Goal: Information Seeking & Learning: Learn about a topic

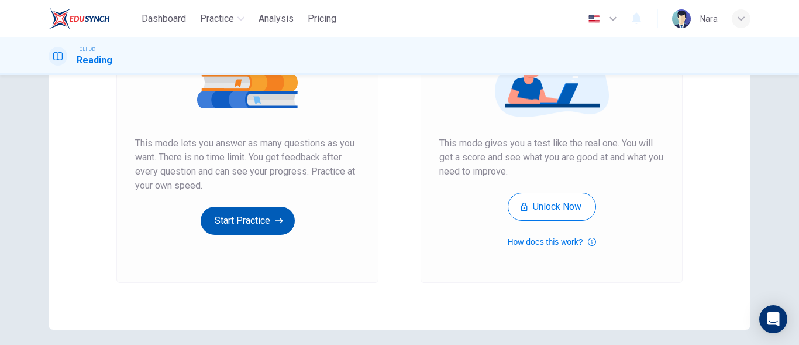
click at [250, 213] on button "Start Practice" at bounding box center [248, 221] width 94 height 28
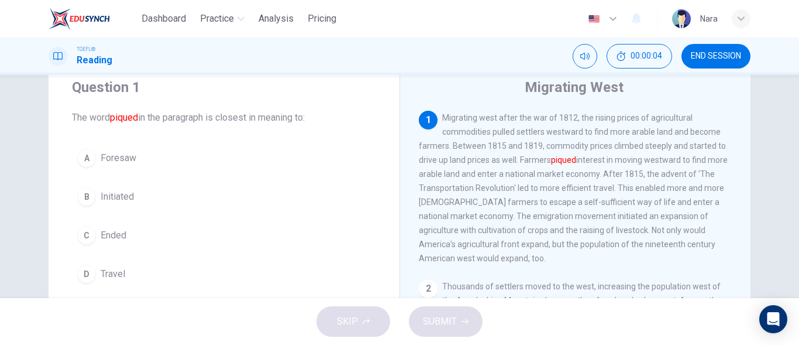
scroll to position [58, 0]
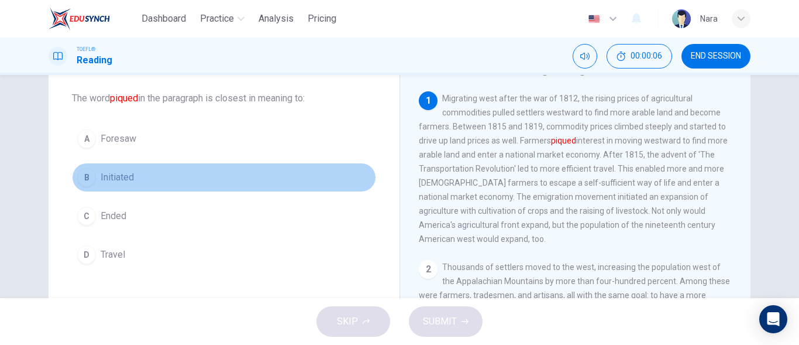
drag, startPoint x: 118, startPoint y: 185, endPoint x: 330, endPoint y: 253, distance: 222.4
click at [119, 185] on button "B Initiated" at bounding box center [224, 177] width 304 height 29
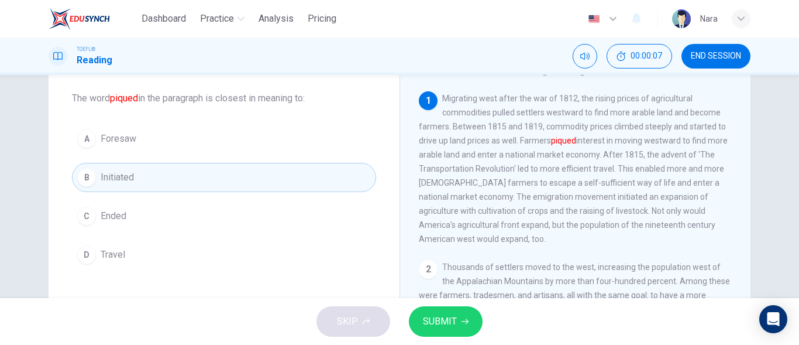
click at [429, 328] on span "SUBMIT" at bounding box center [440, 321] width 34 height 16
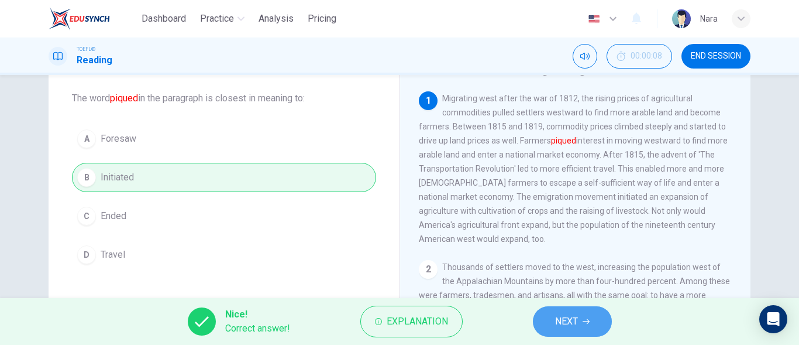
click at [598, 329] on button "NEXT" at bounding box center [572, 321] width 79 height 30
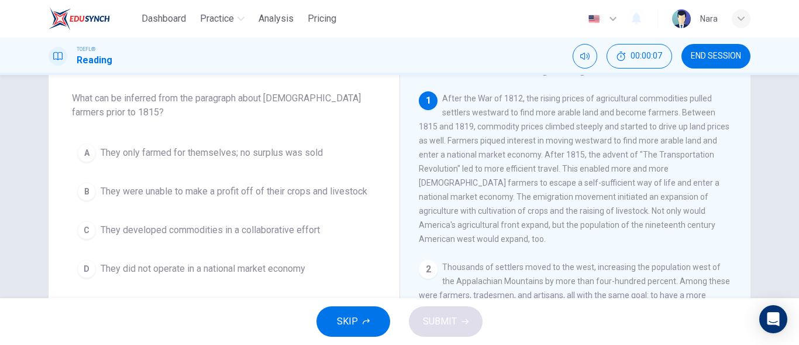
click at [704, 55] on span "END SESSION" at bounding box center [716, 55] width 50 height 9
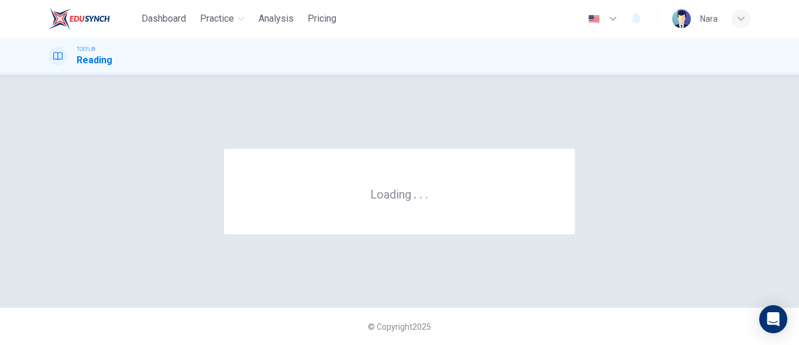
scroll to position [0, 0]
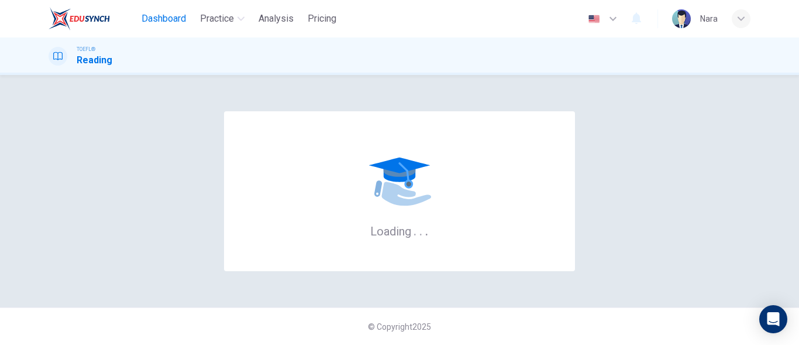
click at [177, 24] on span "Dashboard" at bounding box center [164, 19] width 44 height 14
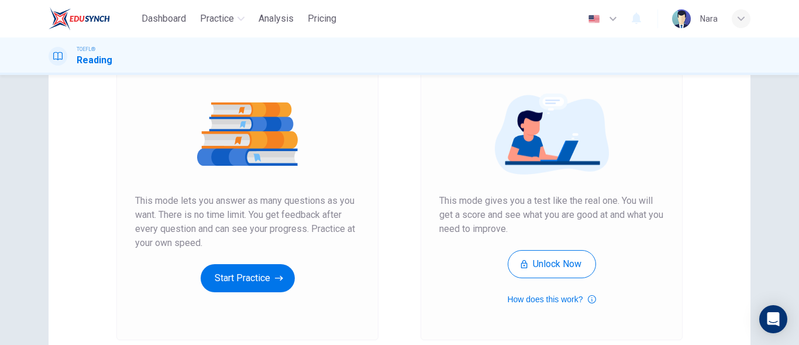
scroll to position [221, 0]
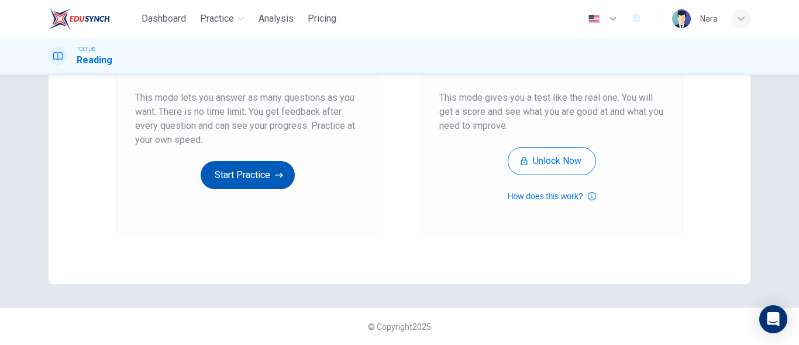
click at [252, 176] on button "Start Practice" at bounding box center [248, 175] width 94 height 28
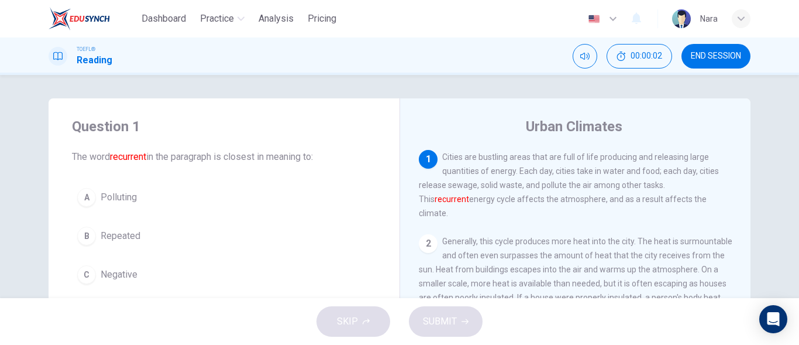
scroll to position [58, 0]
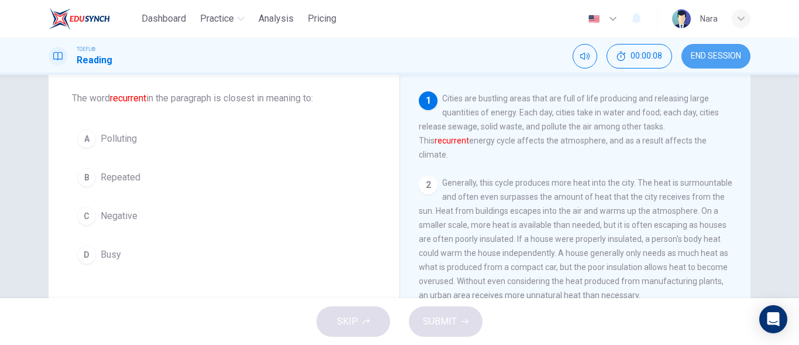
click at [700, 59] on span "END SESSION" at bounding box center [716, 55] width 50 height 9
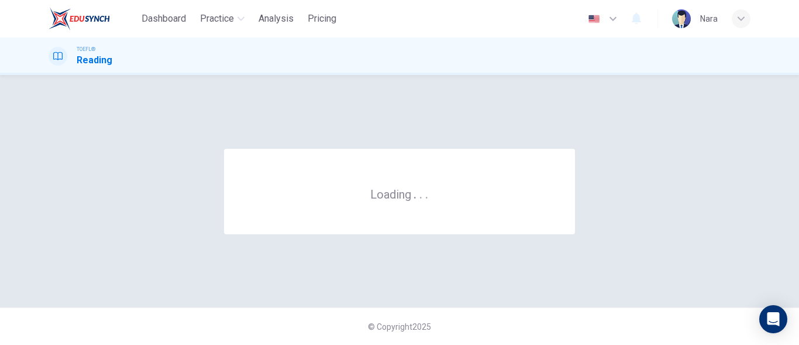
scroll to position [0, 0]
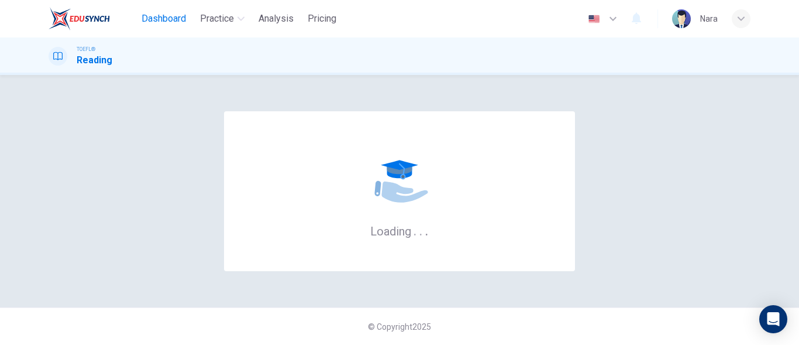
click at [183, 19] on span "Dashboard" at bounding box center [164, 19] width 44 height 14
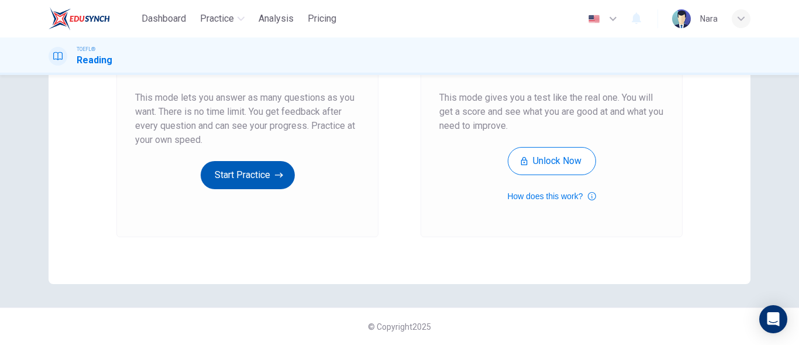
click at [230, 177] on button "Start Practice" at bounding box center [248, 175] width 94 height 28
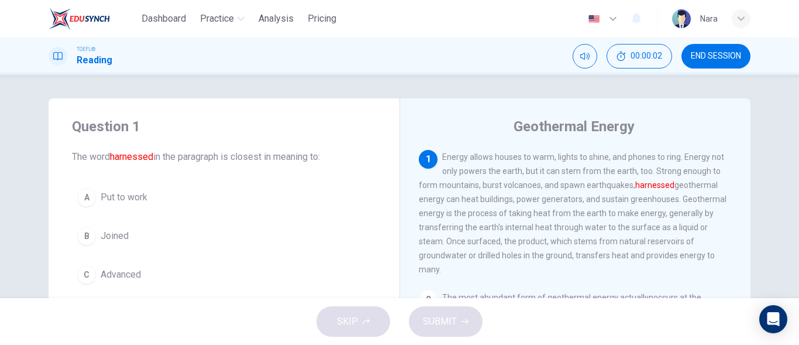
scroll to position [58, 0]
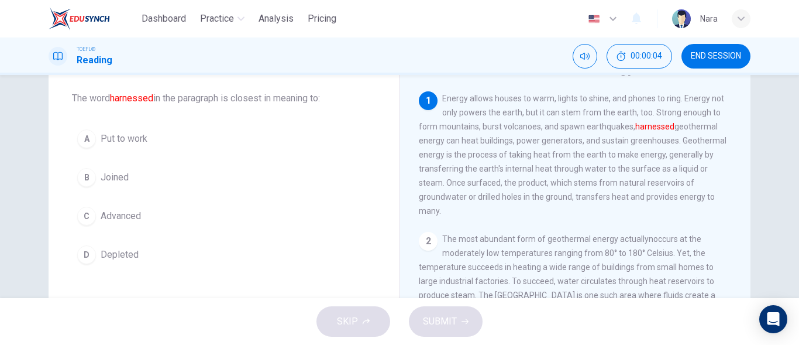
click at [209, 147] on button "A Put to work" at bounding box center [224, 138] width 304 height 29
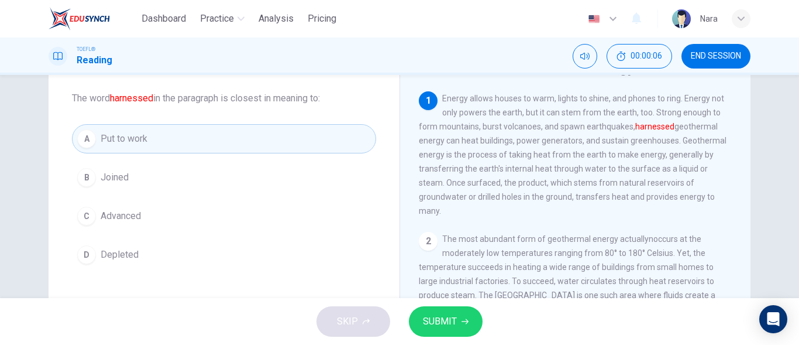
click at [428, 316] on span "SUBMIT" at bounding box center [440, 321] width 34 height 16
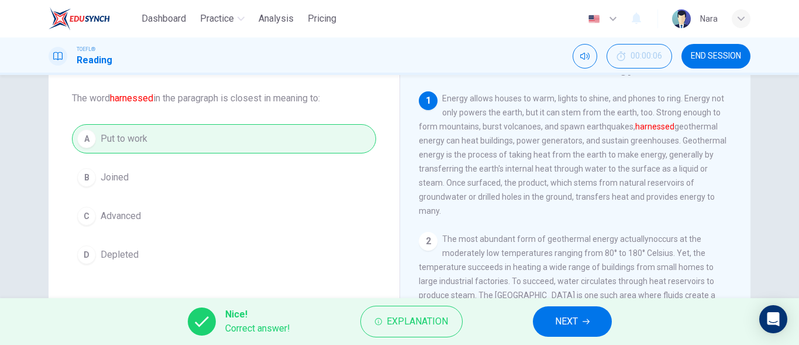
click at [564, 319] on span "NEXT" at bounding box center [566, 321] width 23 height 16
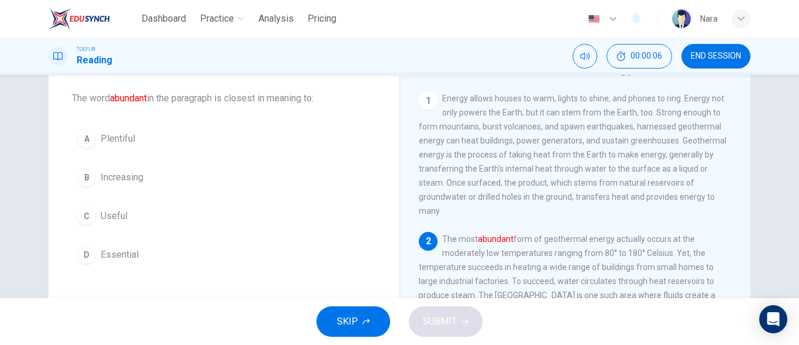
scroll to position [73, 0]
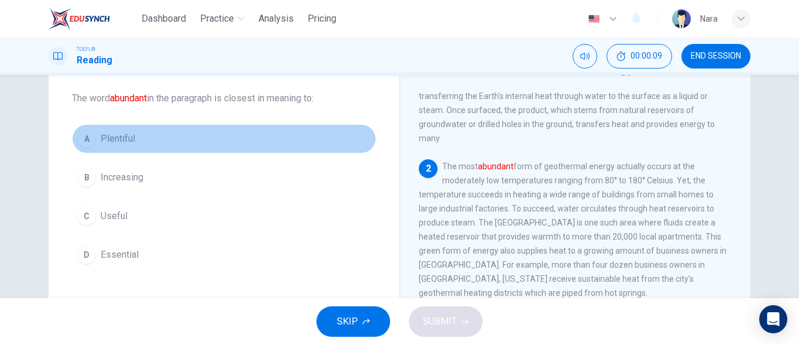
click at [178, 140] on button "A Plentiful" at bounding box center [224, 138] width 304 height 29
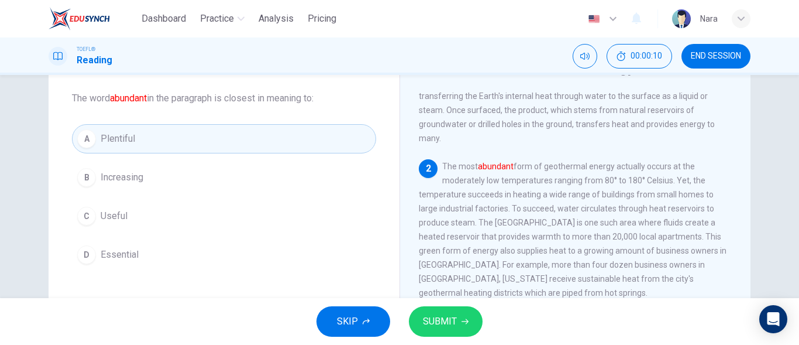
click at [447, 309] on button "SUBMIT" at bounding box center [446, 321] width 74 height 30
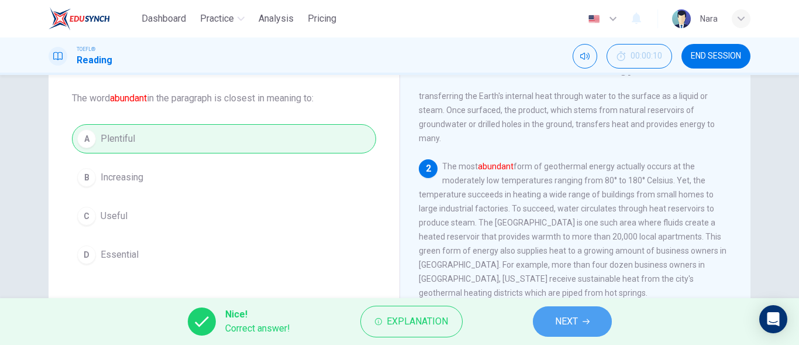
click at [582, 319] on button "NEXT" at bounding box center [572, 321] width 79 height 30
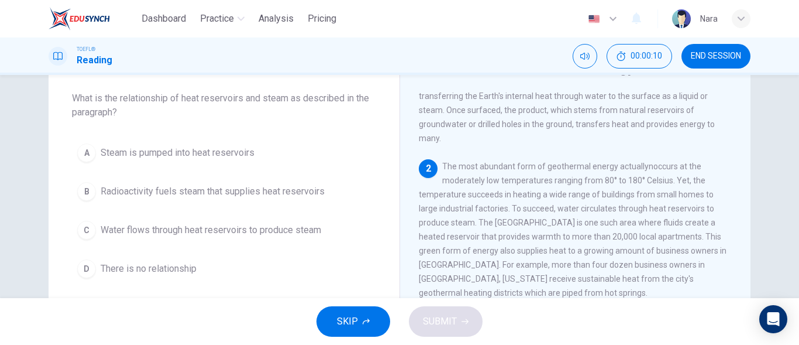
scroll to position [146, 0]
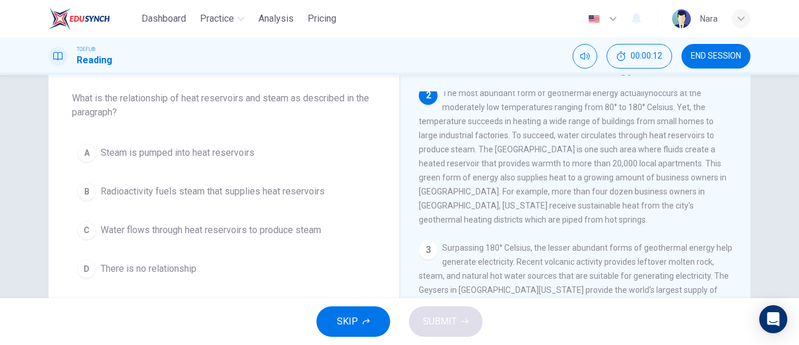
click at [186, 230] on span "Water flows through heat reservoirs to produce steam" at bounding box center [211, 230] width 221 height 14
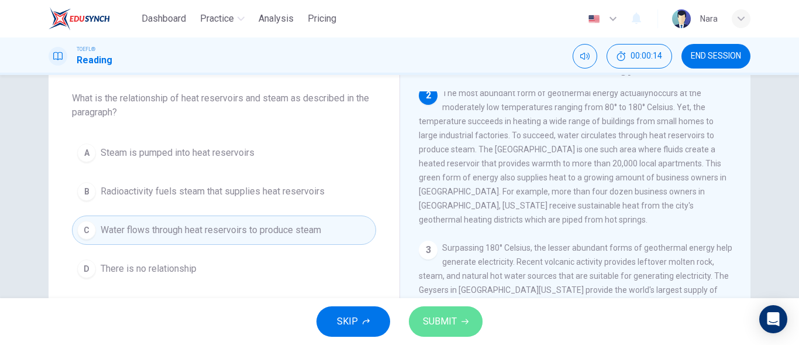
click at [437, 331] on button "SUBMIT" at bounding box center [446, 321] width 74 height 30
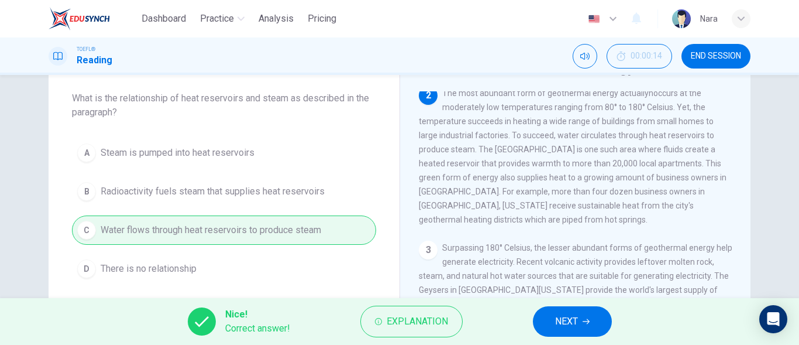
click at [548, 317] on button "NEXT" at bounding box center [572, 321] width 79 height 30
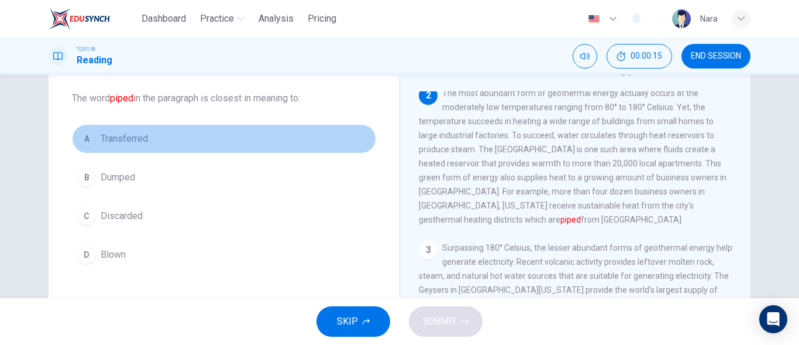
click at [187, 148] on button "A Transferred" at bounding box center [224, 138] width 304 height 29
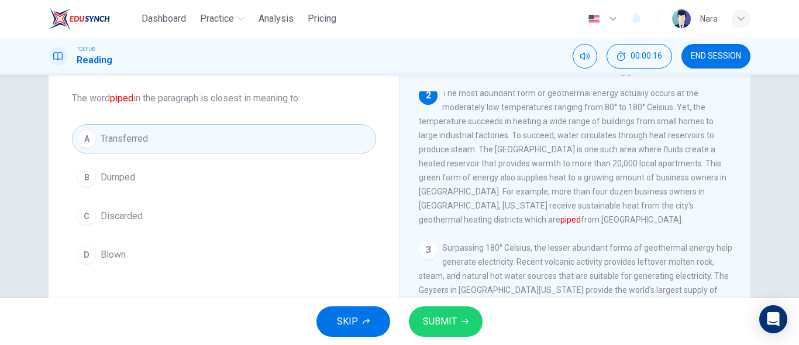
click at [457, 300] on div "SKIP SUBMIT" at bounding box center [399, 321] width 799 height 47
click at [456, 309] on button "SUBMIT" at bounding box center [446, 321] width 74 height 30
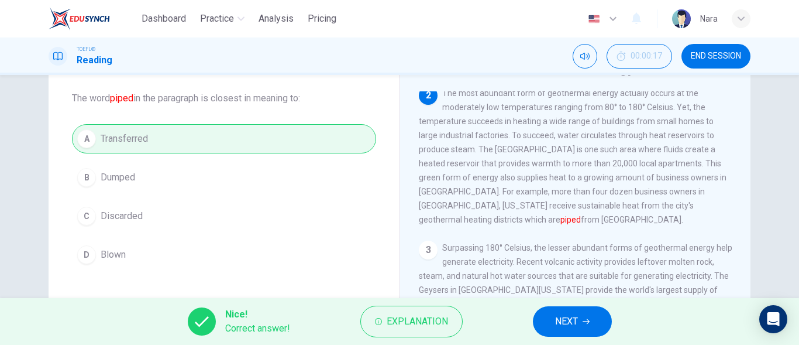
click at [581, 316] on button "NEXT" at bounding box center [572, 321] width 79 height 30
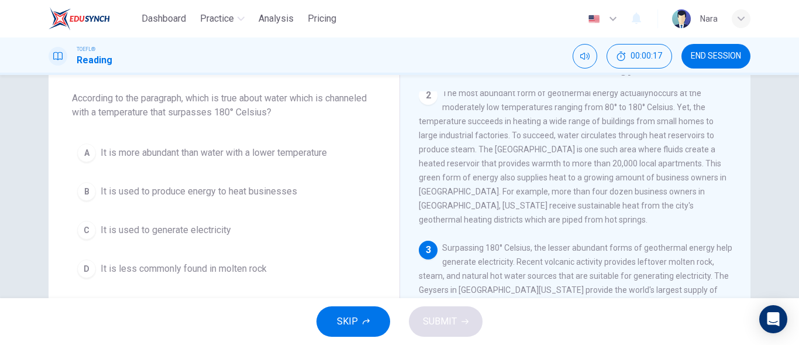
scroll to position [218, 0]
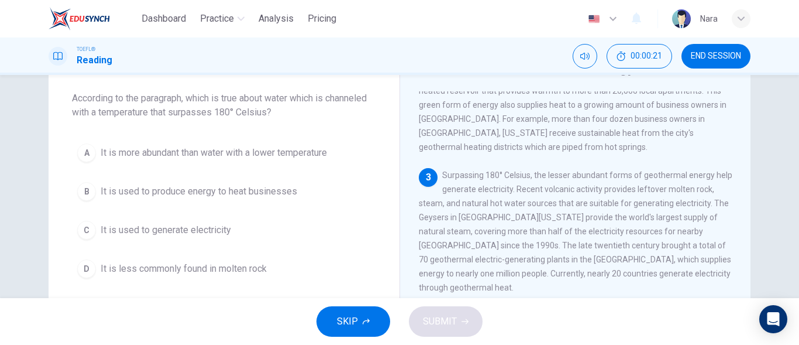
drag, startPoint x: 214, startPoint y: 230, endPoint x: 232, endPoint y: 231, distance: 18.1
click at [214, 231] on span "It is used to generate electricity" at bounding box center [166, 230] width 130 height 14
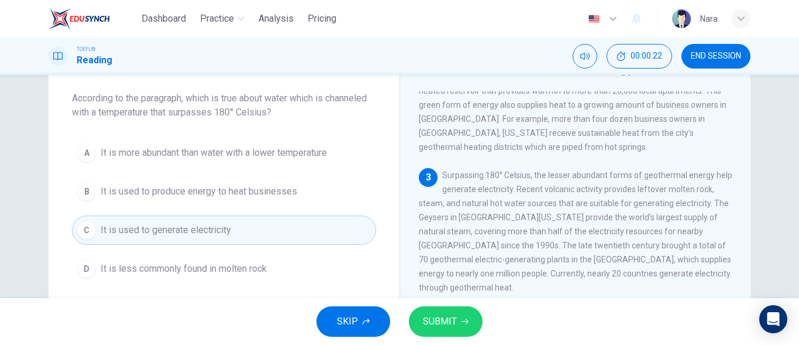
click at [449, 321] on span "SUBMIT" at bounding box center [440, 321] width 34 height 16
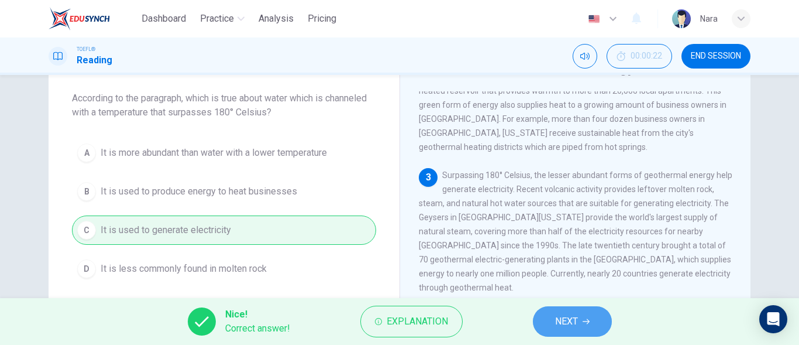
click at [577, 331] on button "NEXT" at bounding box center [572, 321] width 79 height 30
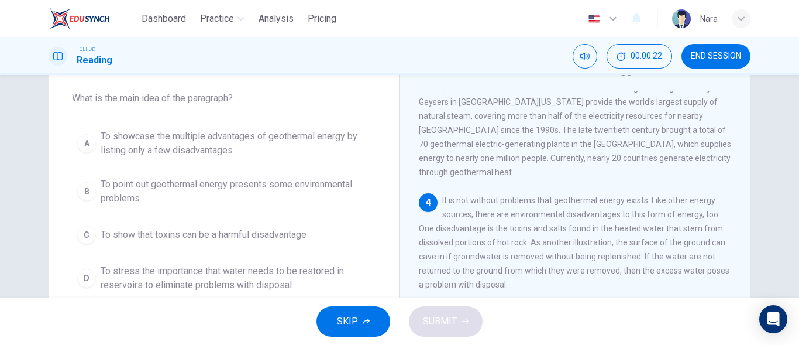
scroll to position [335, 0]
click at [182, 206] on button "B To point out geothermal energy presents some environmental problems" at bounding box center [224, 191] width 304 height 39
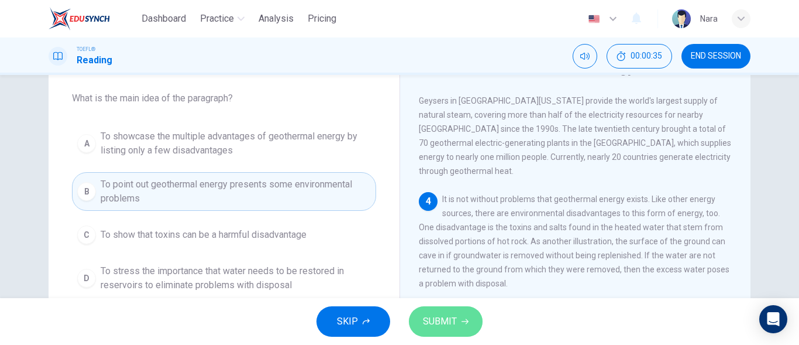
click at [457, 324] on button "SUBMIT" at bounding box center [446, 321] width 74 height 30
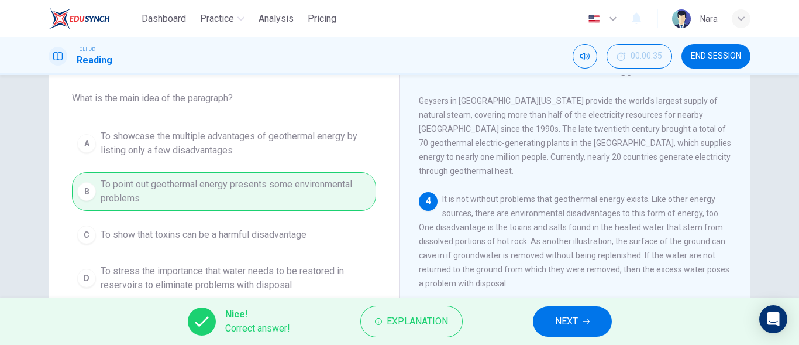
click at [572, 323] on span "NEXT" at bounding box center [566, 321] width 23 height 16
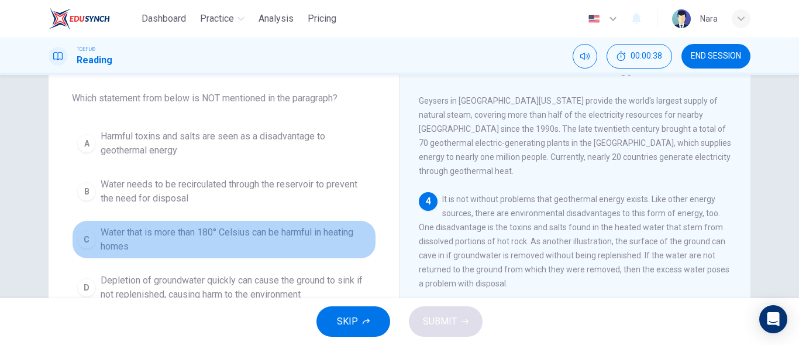
click at [254, 226] on span "Water that is more than 180° Celsius can be harmful in heating homes" at bounding box center [236, 239] width 270 height 28
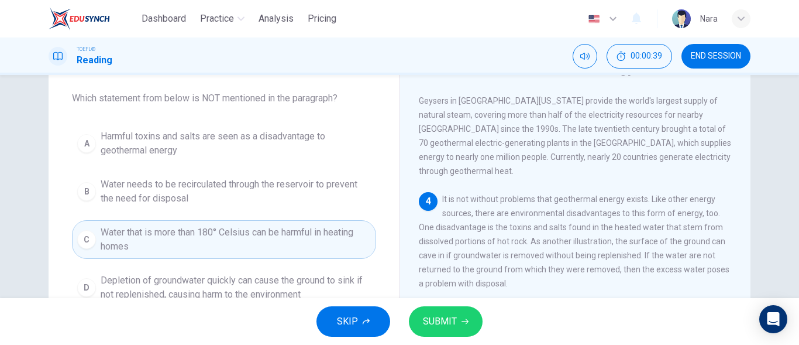
click at [425, 324] on span "SUBMIT" at bounding box center [440, 321] width 34 height 16
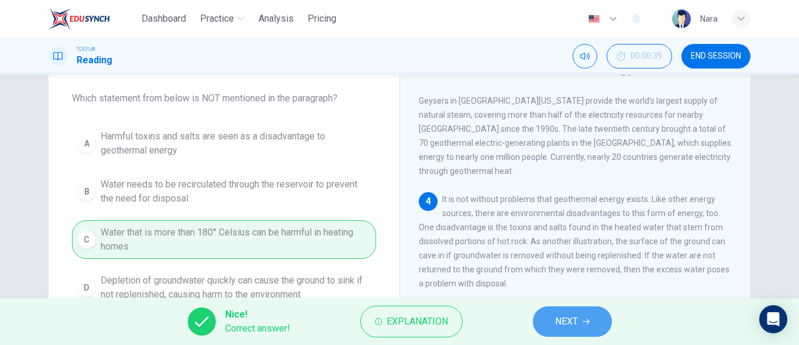
click at [577, 316] on span "NEXT" at bounding box center [566, 321] width 23 height 16
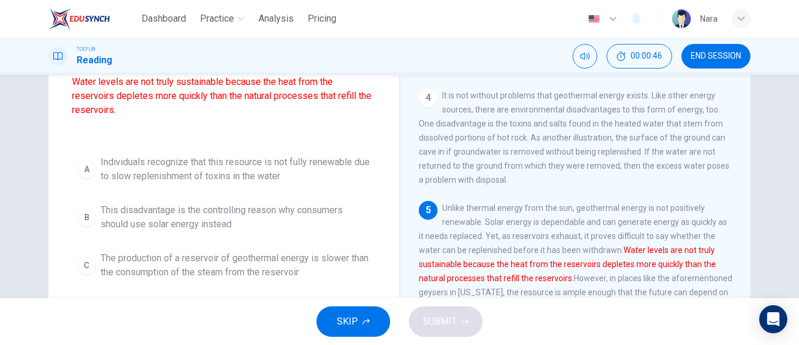
scroll to position [175, 0]
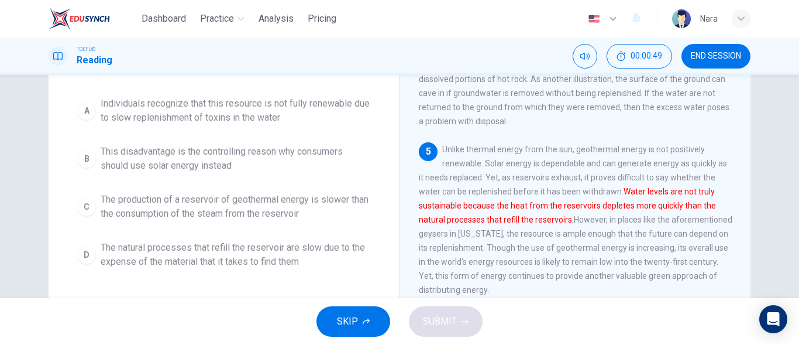
click at [237, 215] on span "The production of a reservoir of geothermal energy is slower than the consumpti…" at bounding box center [236, 206] width 270 height 28
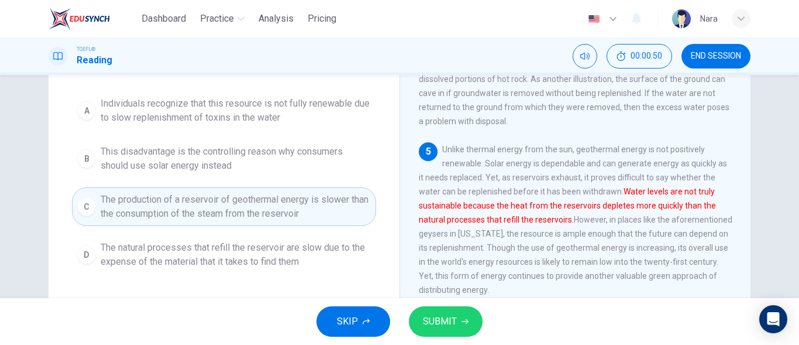
click at [424, 320] on span "SUBMIT" at bounding box center [440, 321] width 34 height 16
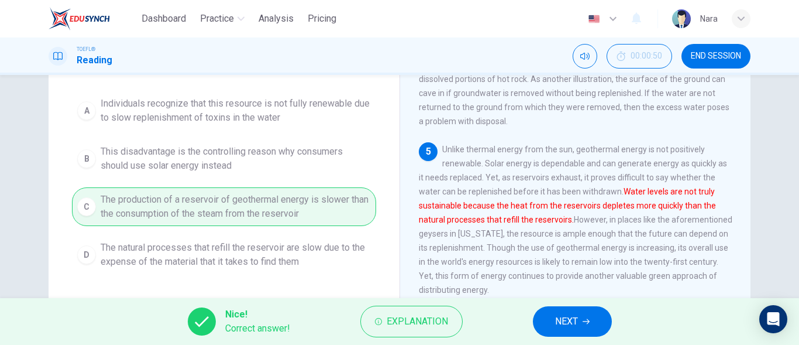
click at [566, 328] on span "NEXT" at bounding box center [566, 321] width 23 height 16
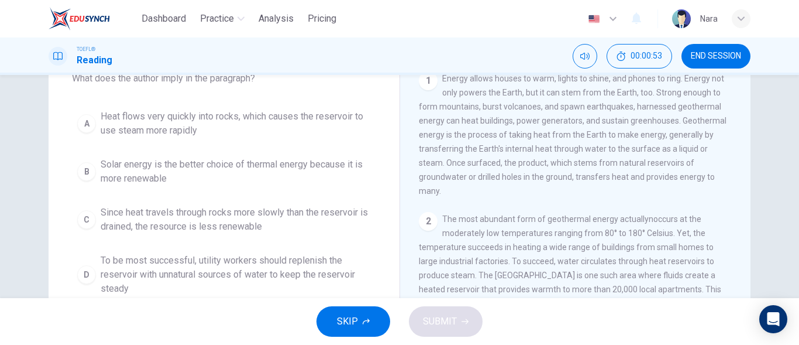
scroll to position [91, 0]
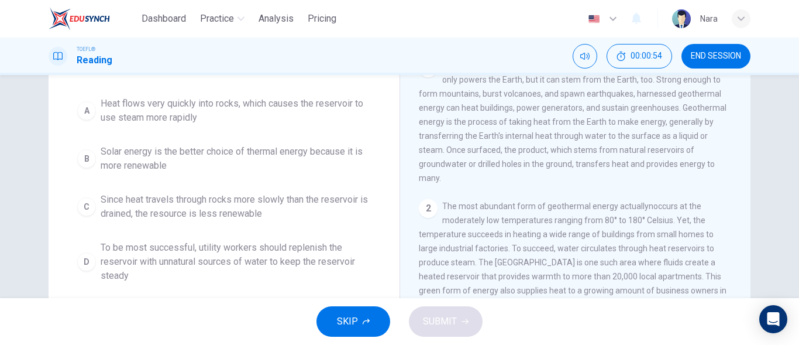
click at [244, 164] on span "Solar energy is the better choice of thermal energy because it is more renewable" at bounding box center [236, 158] width 270 height 28
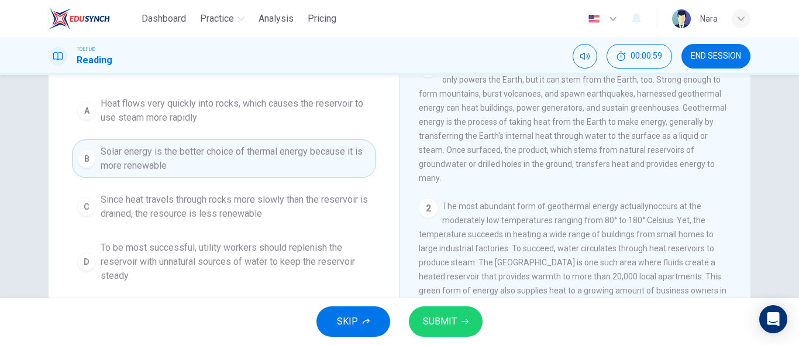
click at [445, 319] on span "SUBMIT" at bounding box center [440, 321] width 34 height 16
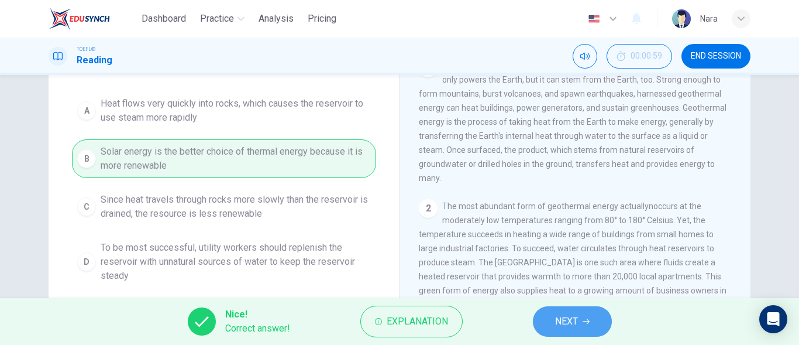
click at [539, 319] on button "NEXT" at bounding box center [572, 321] width 79 height 30
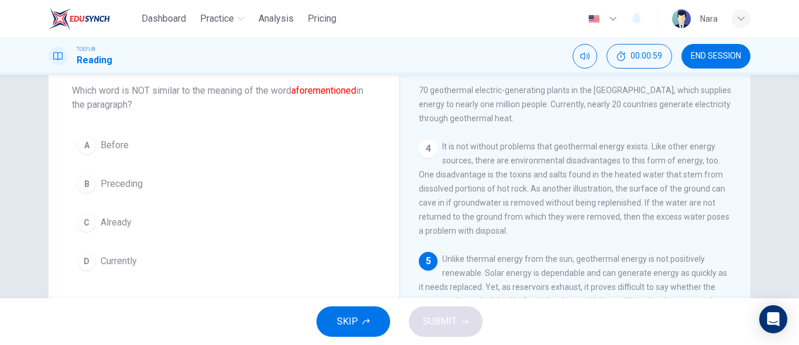
scroll to position [47, 0]
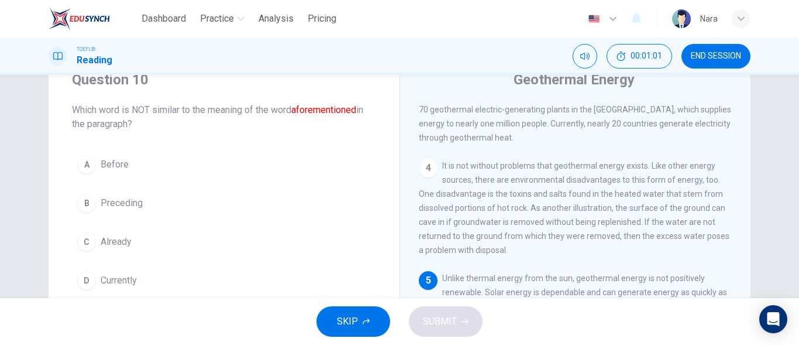
click at [235, 275] on button "D Currently" at bounding box center [224, 280] width 304 height 29
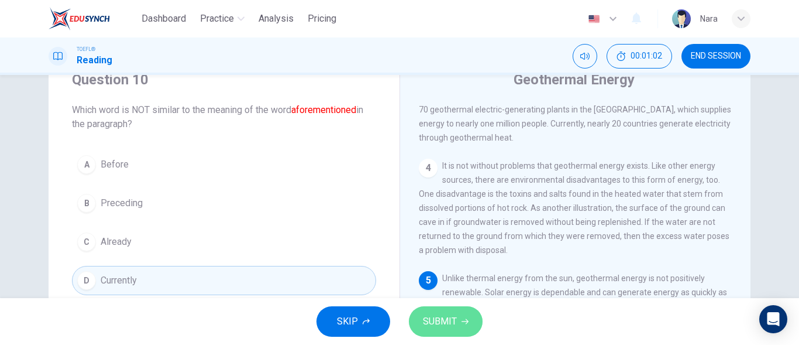
click at [431, 333] on button "SUBMIT" at bounding box center [446, 321] width 74 height 30
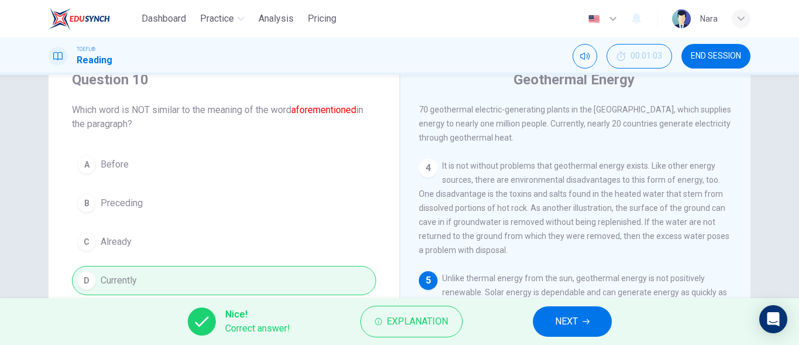
click at [560, 326] on span "NEXT" at bounding box center [566, 321] width 23 height 16
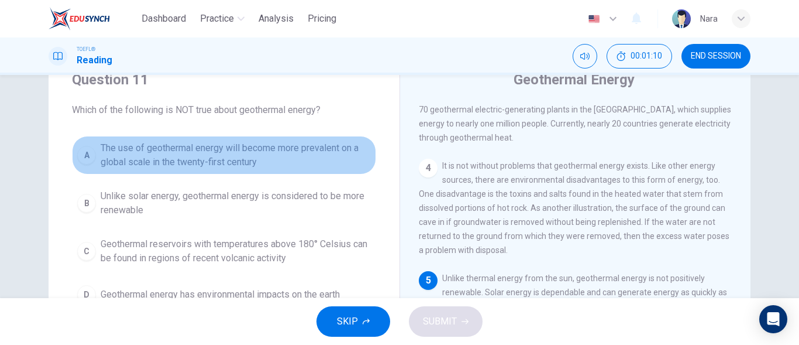
click at [168, 168] on span "The use of geothermal energy will become more prevalent on a global scale in th…" at bounding box center [236, 155] width 270 height 28
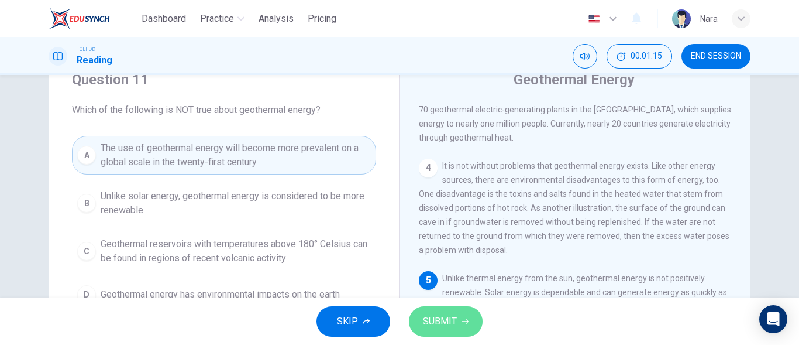
click at [458, 319] on button "SUBMIT" at bounding box center [446, 321] width 74 height 30
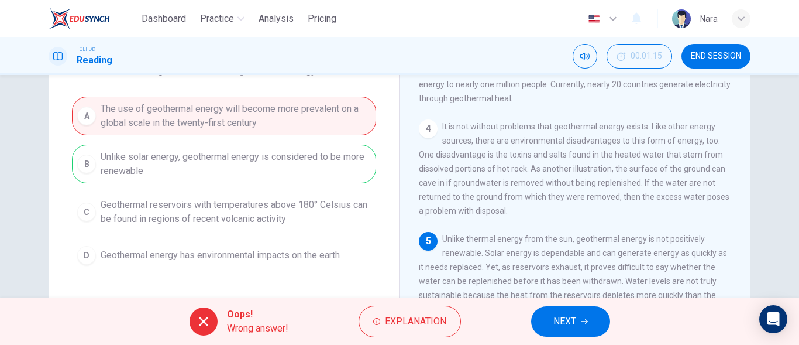
scroll to position [105, 0]
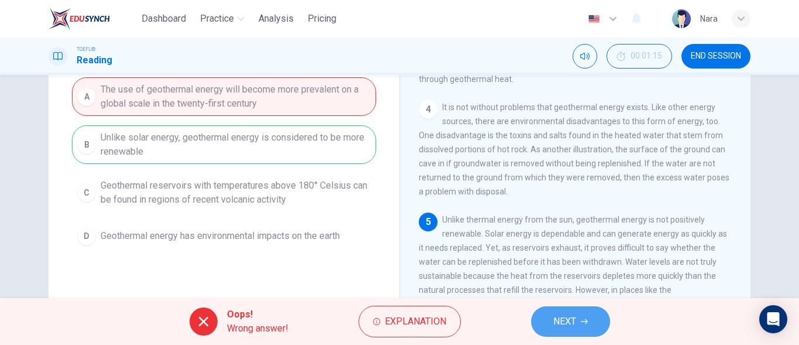
click at [549, 315] on button "NEXT" at bounding box center [570, 321] width 79 height 30
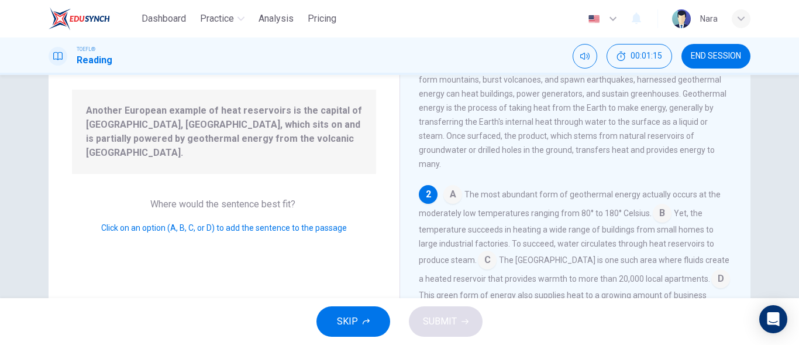
scroll to position [85, 0]
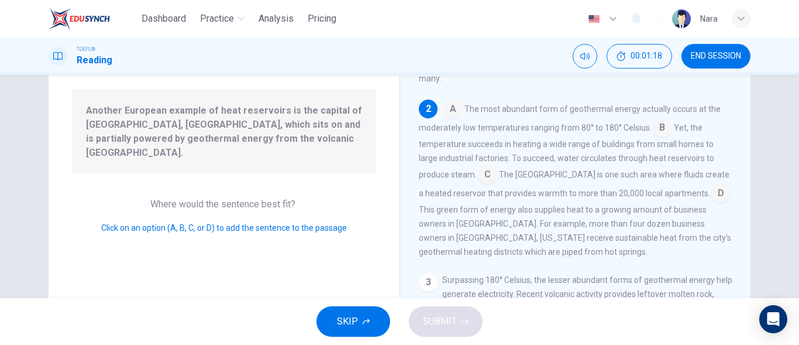
click at [314, 135] on span "Another European example of heat reservoirs is the capital of Iceland, Reyjavic…" at bounding box center [224, 132] width 276 height 56
click at [480, 183] on input at bounding box center [487, 175] width 19 height 19
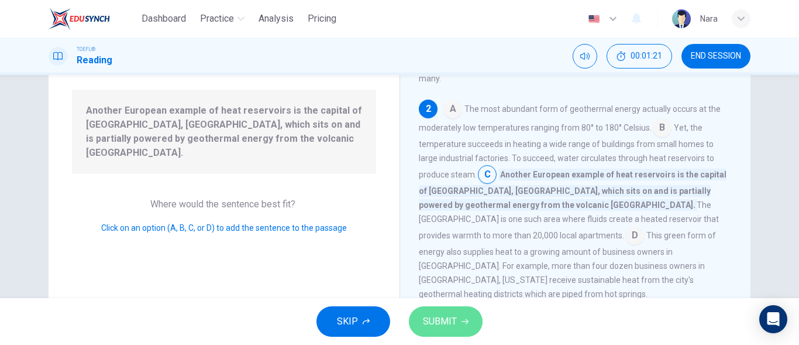
click at [449, 328] on span "SUBMIT" at bounding box center [440, 321] width 34 height 16
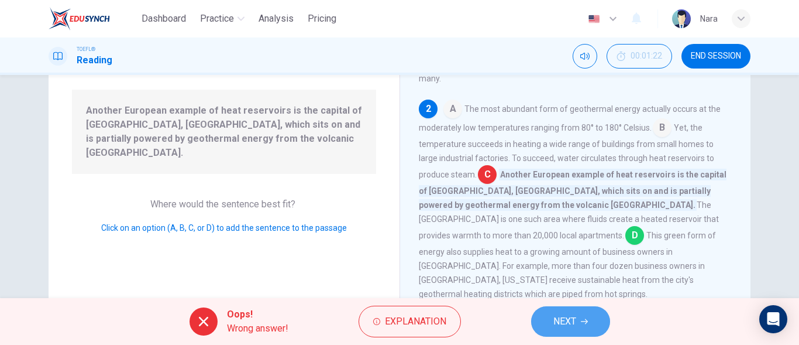
click at [558, 322] on span "NEXT" at bounding box center [564, 321] width 23 height 16
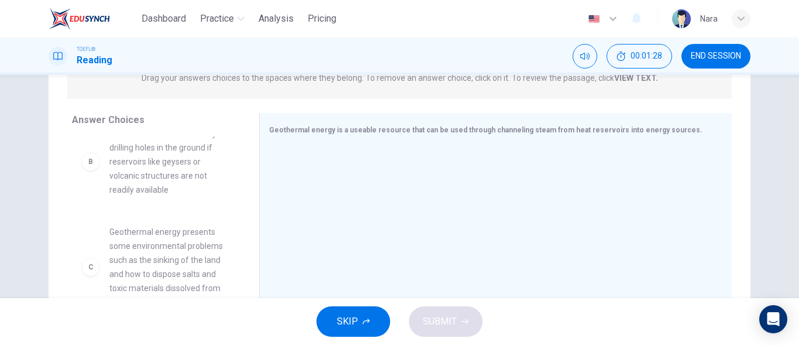
scroll to position [117, 0]
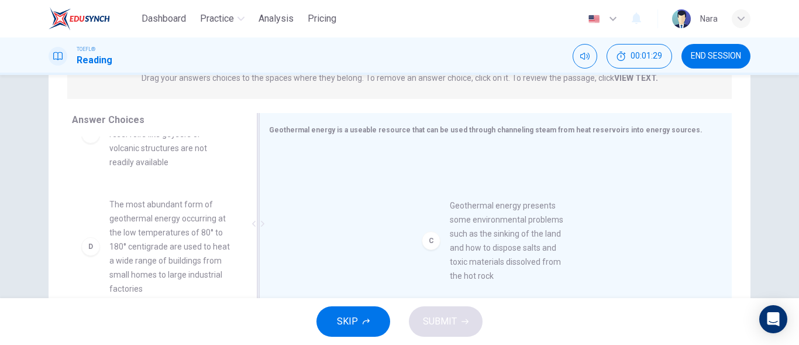
drag, startPoint x: 154, startPoint y: 242, endPoint x: 504, endPoint y: 243, distance: 349.8
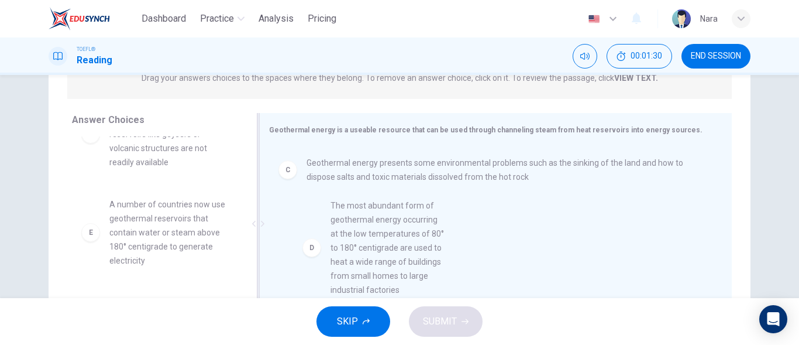
drag, startPoint x: 181, startPoint y: 238, endPoint x: 436, endPoint y: 240, distance: 255.7
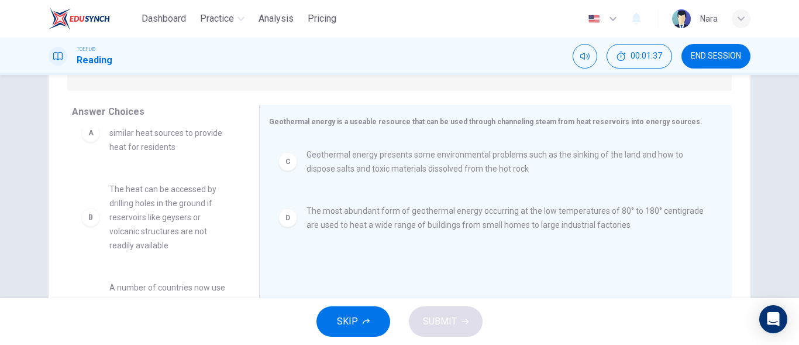
scroll to position [0, 0]
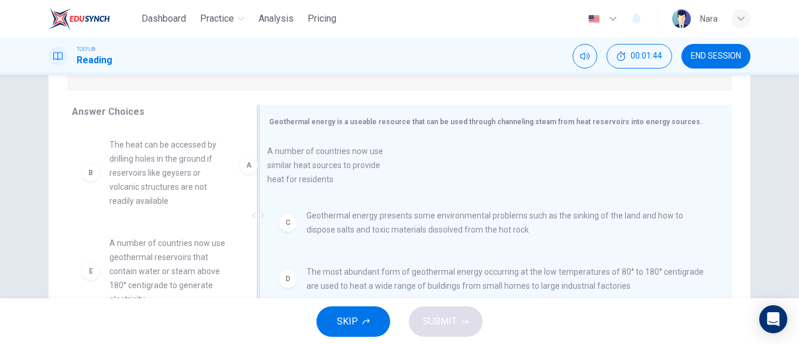
drag, startPoint x: 198, startPoint y: 185, endPoint x: 416, endPoint y: 199, distance: 218.7
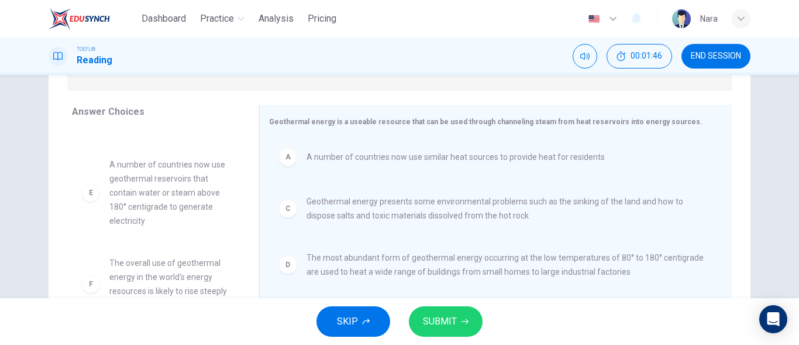
scroll to position [105, 0]
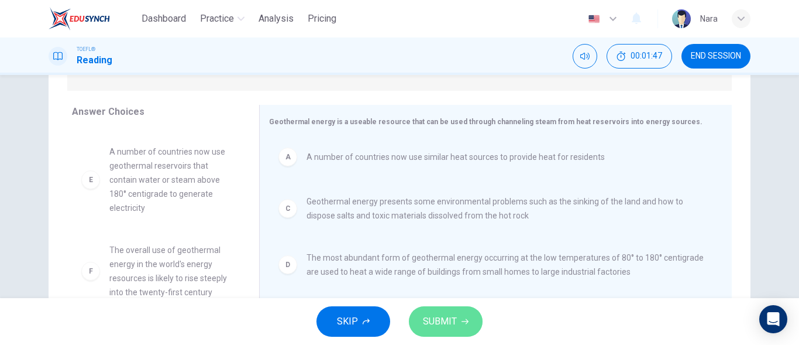
click at [430, 330] on button "SUBMIT" at bounding box center [446, 321] width 74 height 30
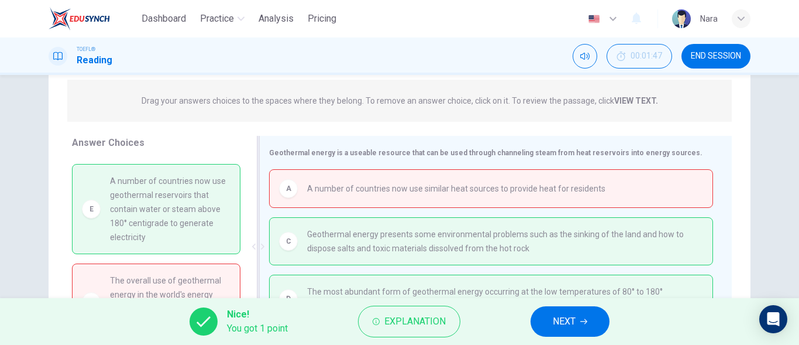
scroll to position [113, 0]
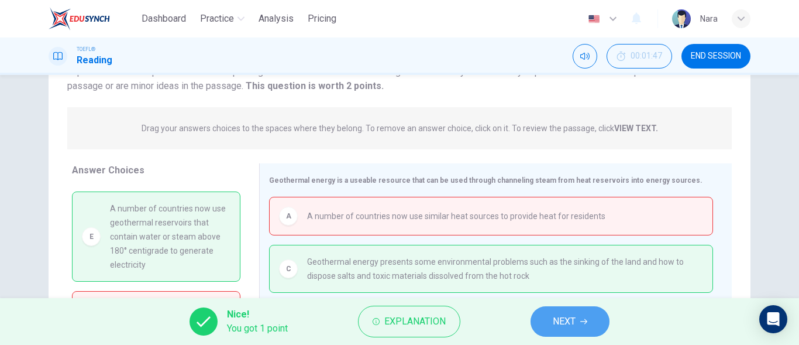
click at [577, 318] on button "NEXT" at bounding box center [570, 321] width 79 height 30
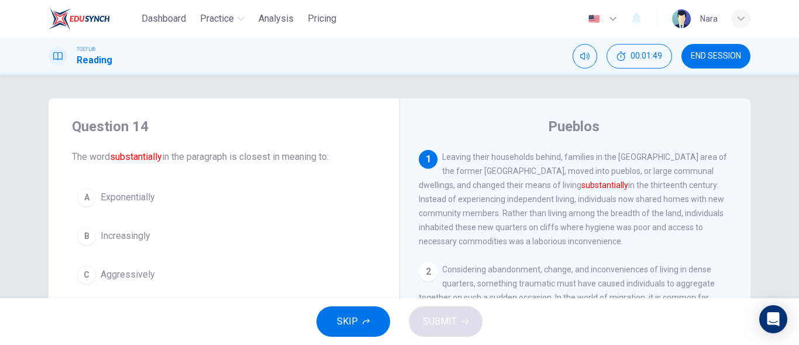
click at [711, 67] on button "END SESSION" at bounding box center [716, 56] width 69 height 25
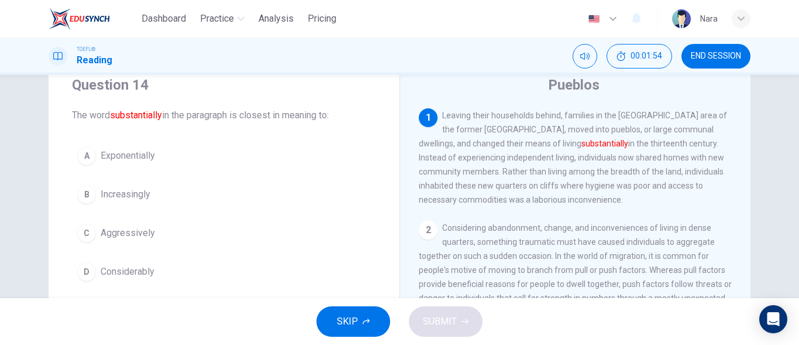
scroll to position [58, 0]
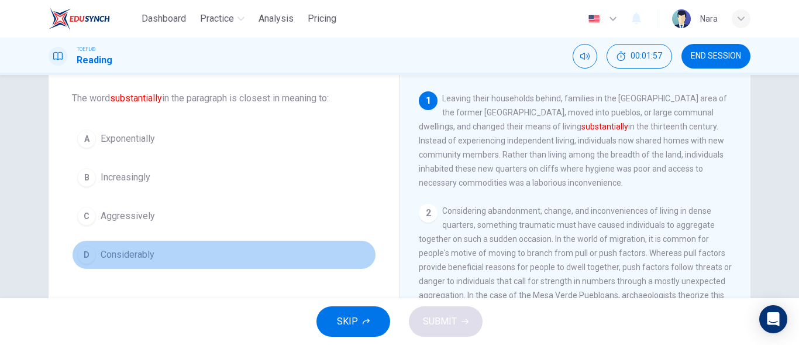
click at [194, 257] on button "D Considerably" at bounding box center [224, 254] width 304 height 29
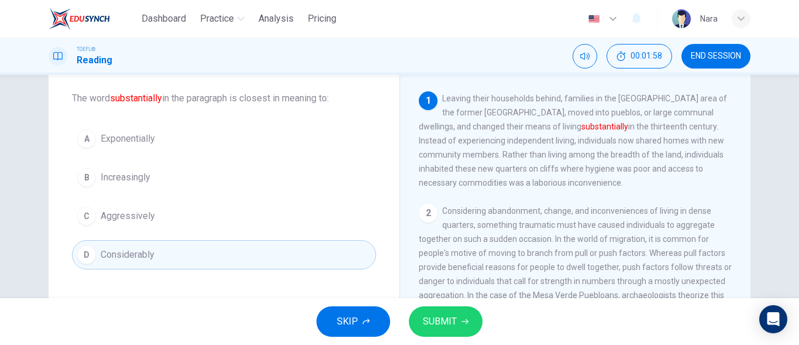
click at [429, 325] on span "SUBMIT" at bounding box center [440, 321] width 34 height 16
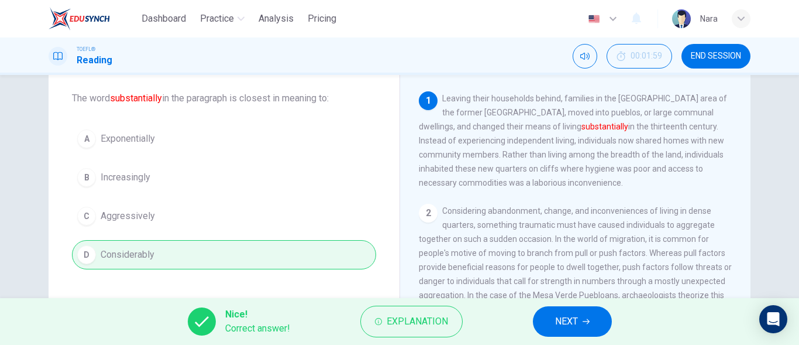
click at [554, 326] on button "NEXT" at bounding box center [572, 321] width 79 height 30
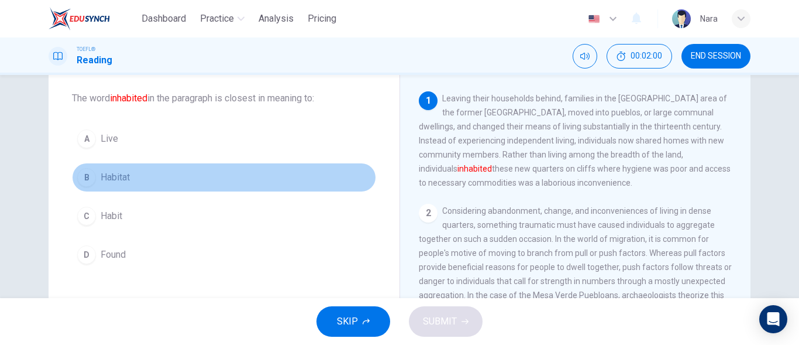
click at [178, 191] on button "B Habitat" at bounding box center [224, 177] width 304 height 29
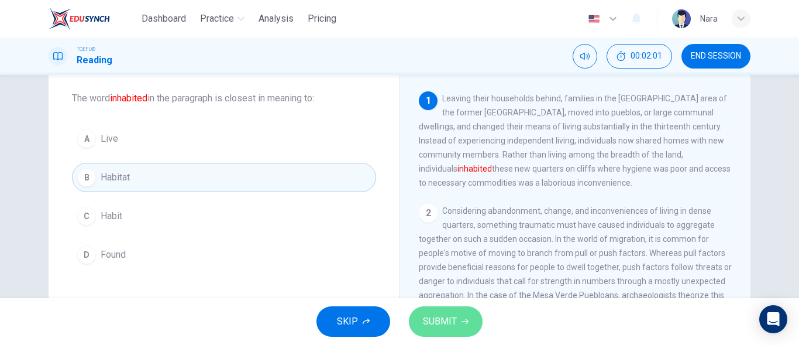
click at [472, 314] on button "SUBMIT" at bounding box center [446, 321] width 74 height 30
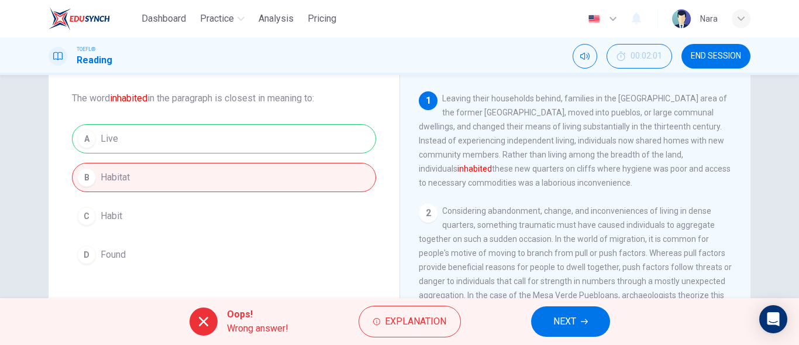
click at [574, 321] on span "NEXT" at bounding box center [564, 321] width 23 height 16
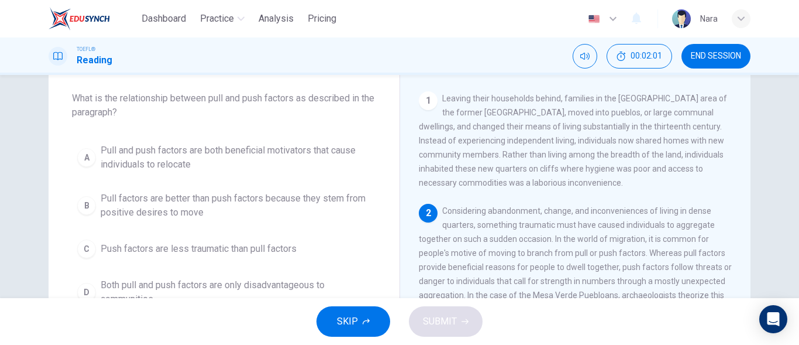
scroll to position [14, 0]
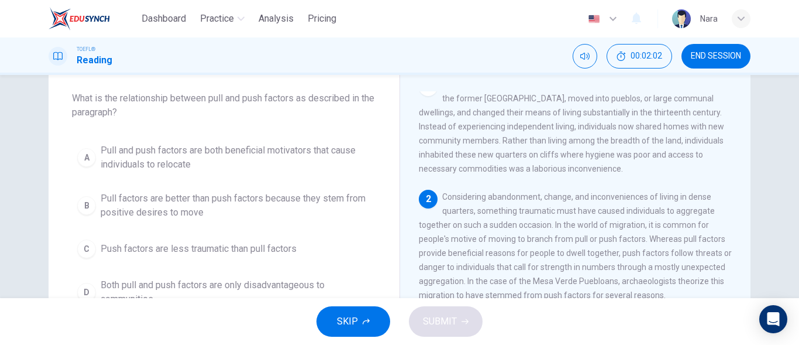
drag, startPoint x: 713, startPoint y: 68, endPoint x: 470, endPoint y: 49, distance: 243.5
click at [713, 67] on button "END SESSION" at bounding box center [716, 56] width 69 height 25
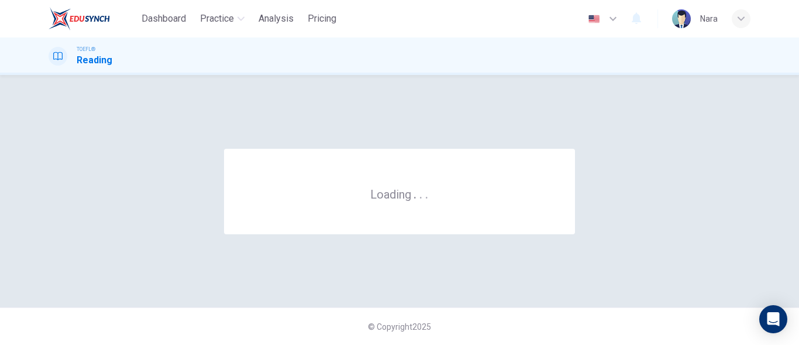
scroll to position [0, 0]
